Goal: Check status: Check status

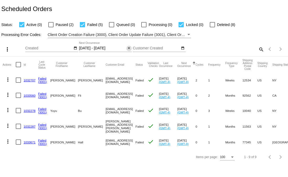
click at [130, 49] on mat-icon "close" at bounding box center [129, 48] width 4 height 4
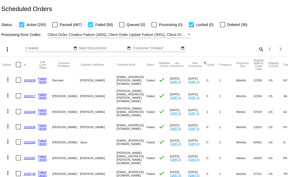
click at [259, 49] on mat-icon "search" at bounding box center [261, 49] width 6 height 8
click at [244, 48] on input "Search" at bounding box center [229, 48] width 72 height 4
paste input "Hey @[PERSON_NAME] (for any automated testing) and @[PERSON_NAME] can you be pr…"
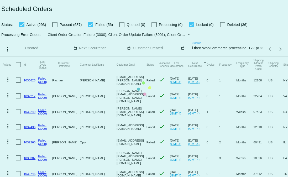
type input "Hey @[PERSON_NAME] (for any automated testing) and @[PERSON_NAME] can you be pr…"
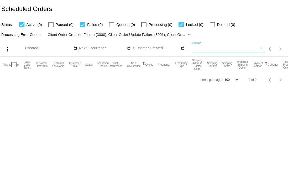
scroll to position [0, 0]
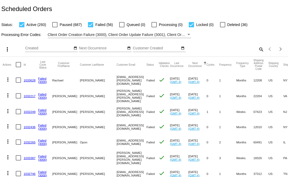
click at [220, 48] on div "search" at bounding box center [229, 49] width 72 height 8
click at [258, 50] on mat-icon "search" at bounding box center [261, 49] width 6 height 8
click at [214, 49] on input "Search" at bounding box center [229, 48] width 72 height 4
paste input "[EMAIL_ADDRESS][DOMAIN_NAME]"
type input "[EMAIL_ADDRESS][DOMAIN_NAME]"
